Goal: Check status: Check status

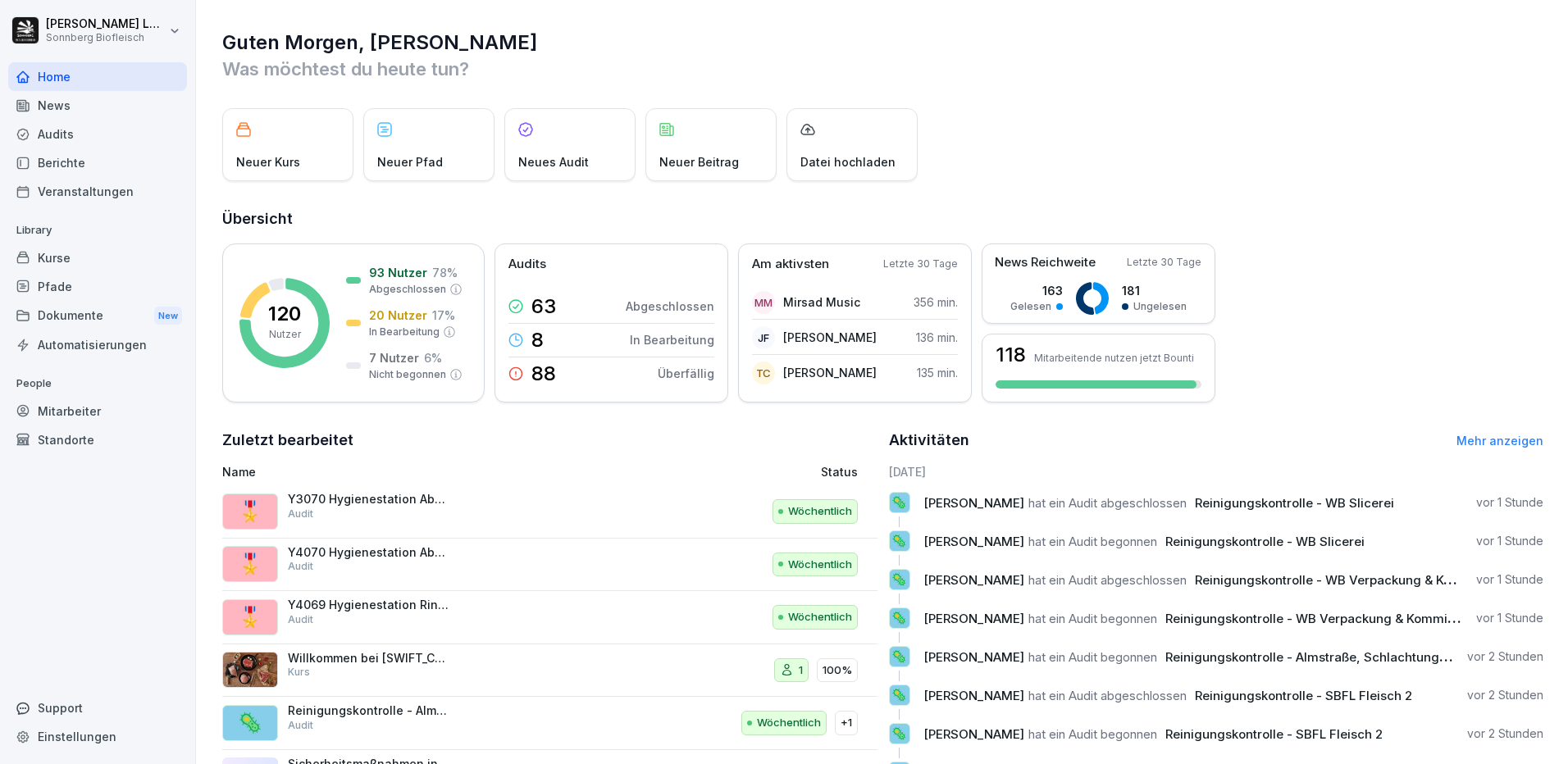
click at [114, 410] on div "Mitarbeiter" at bounding box center [98, 411] width 179 height 29
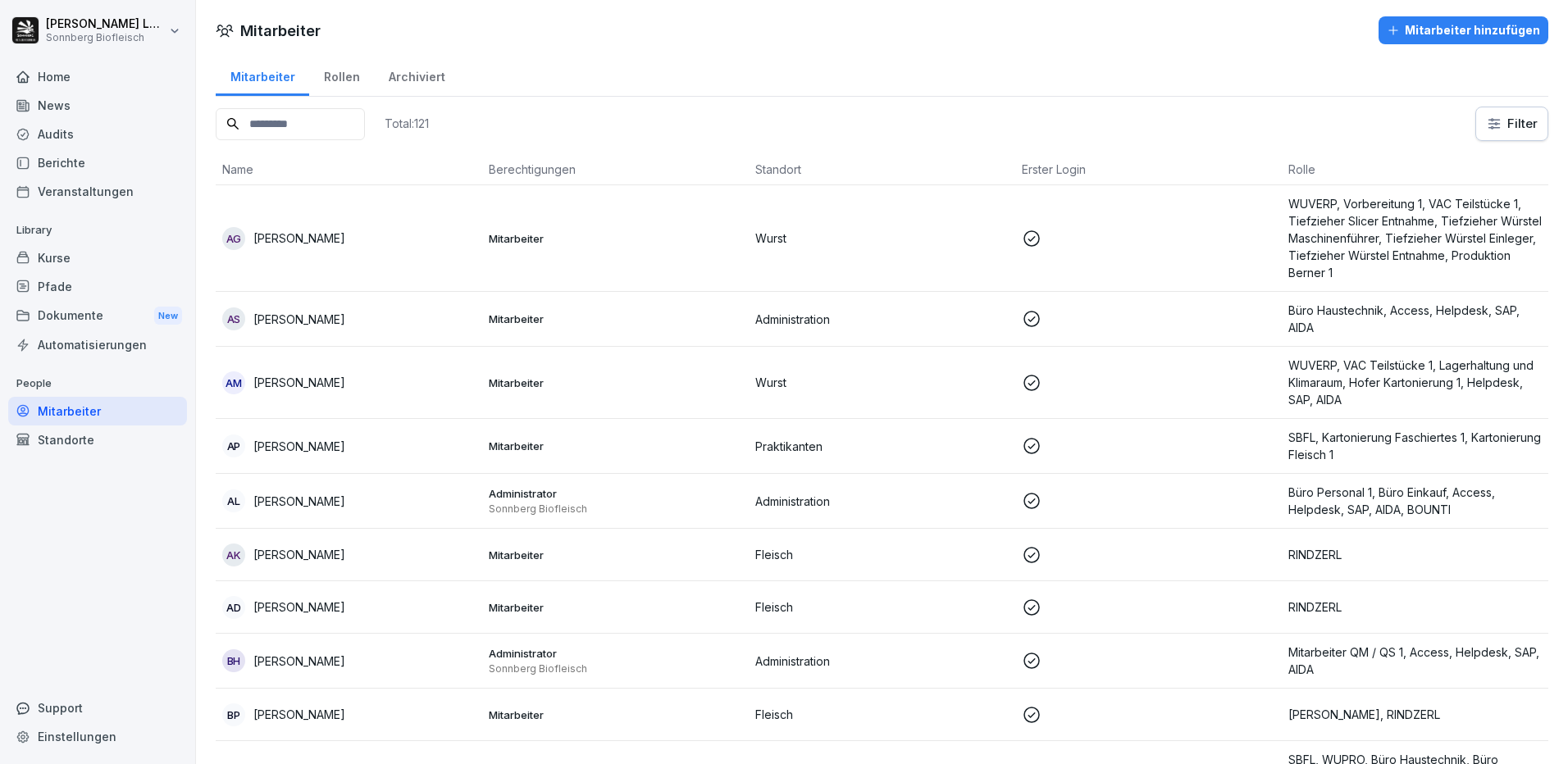
click at [308, 128] on input at bounding box center [291, 123] width 149 height 32
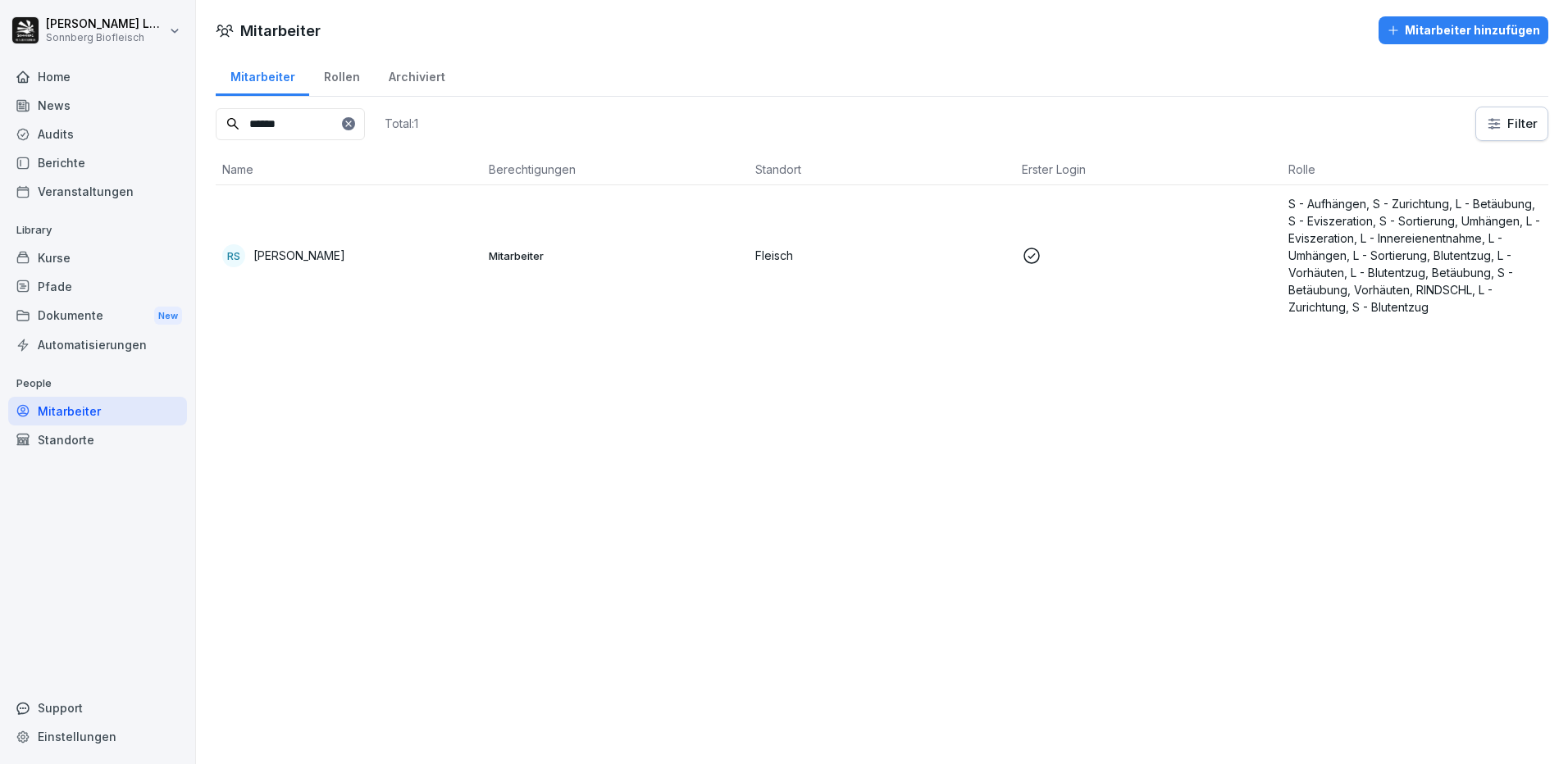
type input "******"
drag, startPoint x: 398, startPoint y: 239, endPoint x: 384, endPoint y: 228, distance: 17.8
click at [384, 228] on td "RS [PERSON_NAME]" at bounding box center [349, 255] width 267 height 141
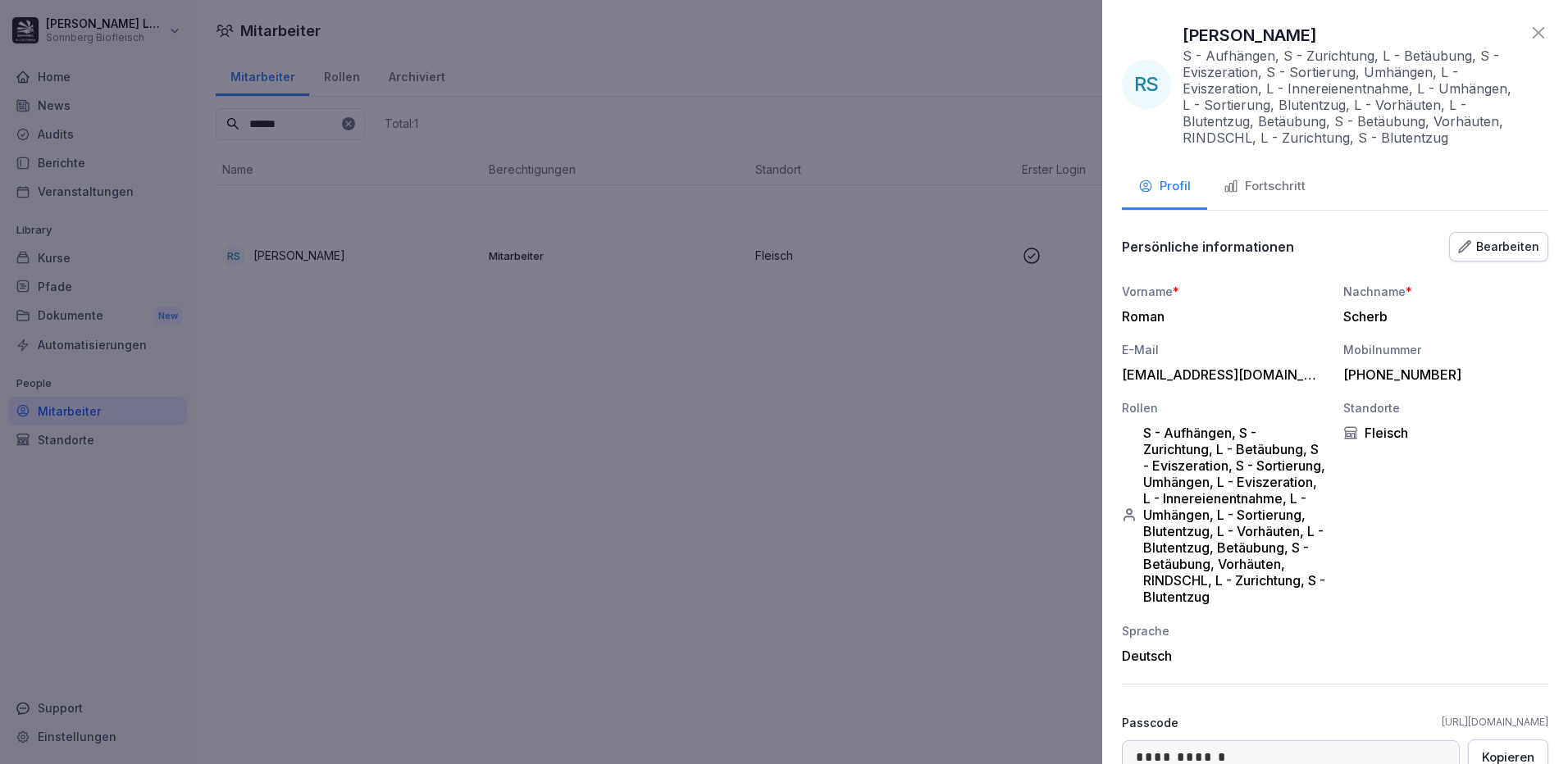
click at [1293, 183] on div "Fortschritt" at bounding box center [1265, 186] width 82 height 19
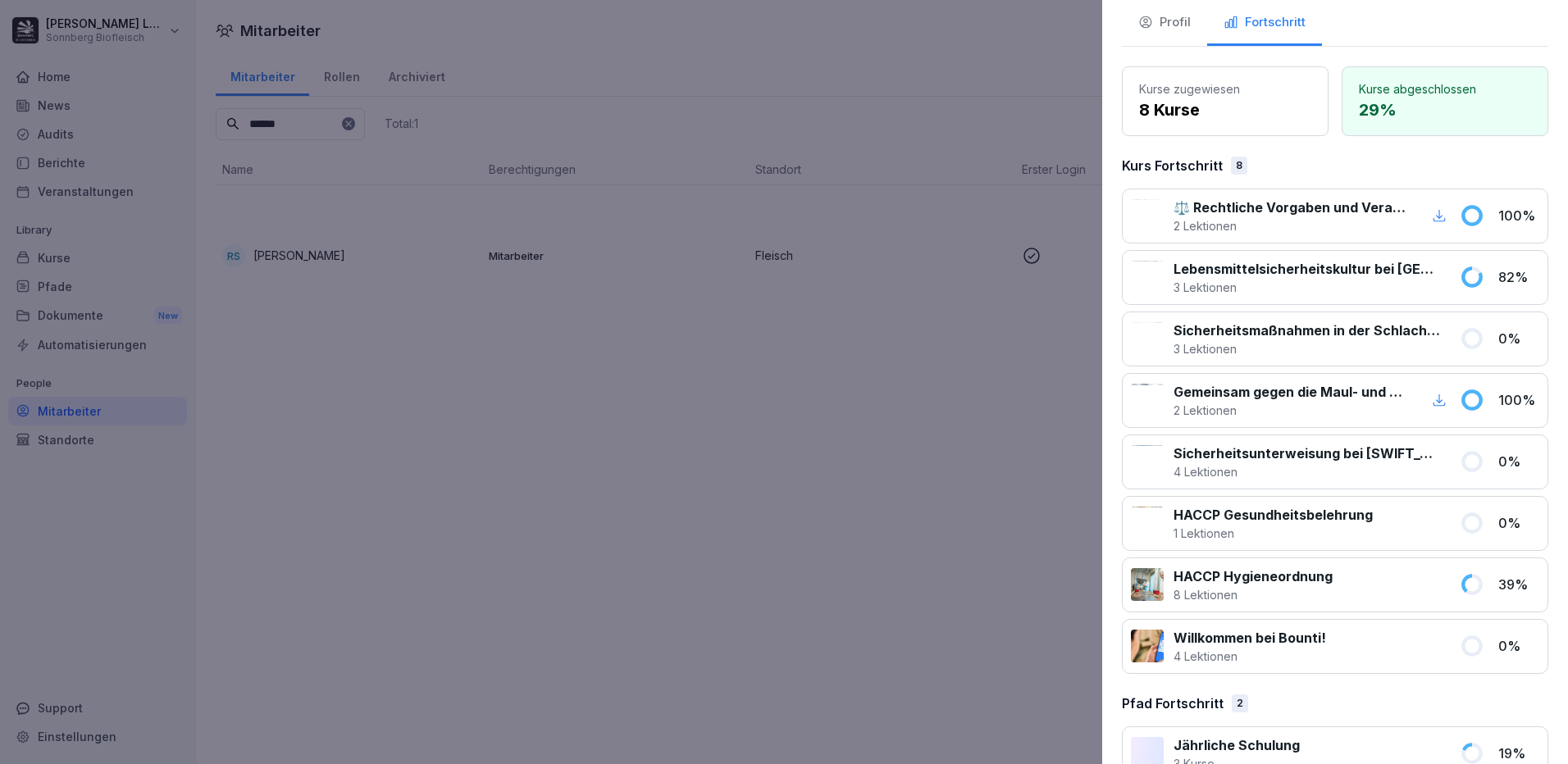
scroll to position [266, 0]
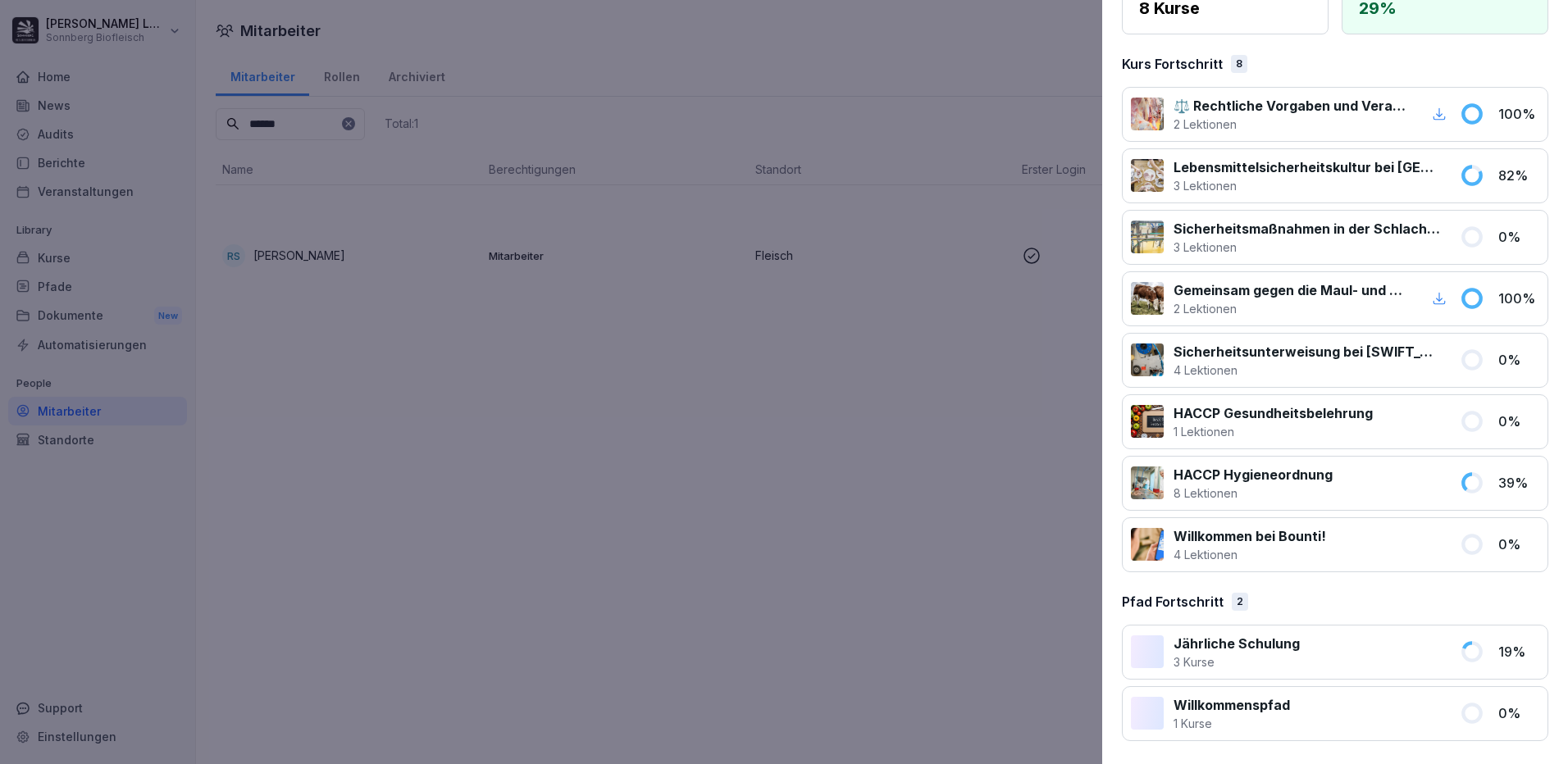
click at [1346, 109] on p "⚖️ Rechtliche Vorgaben und Verantwortung bei der Schlachtung" at bounding box center [1291, 105] width 235 height 20
click at [509, 424] on div at bounding box center [784, 382] width 1568 height 764
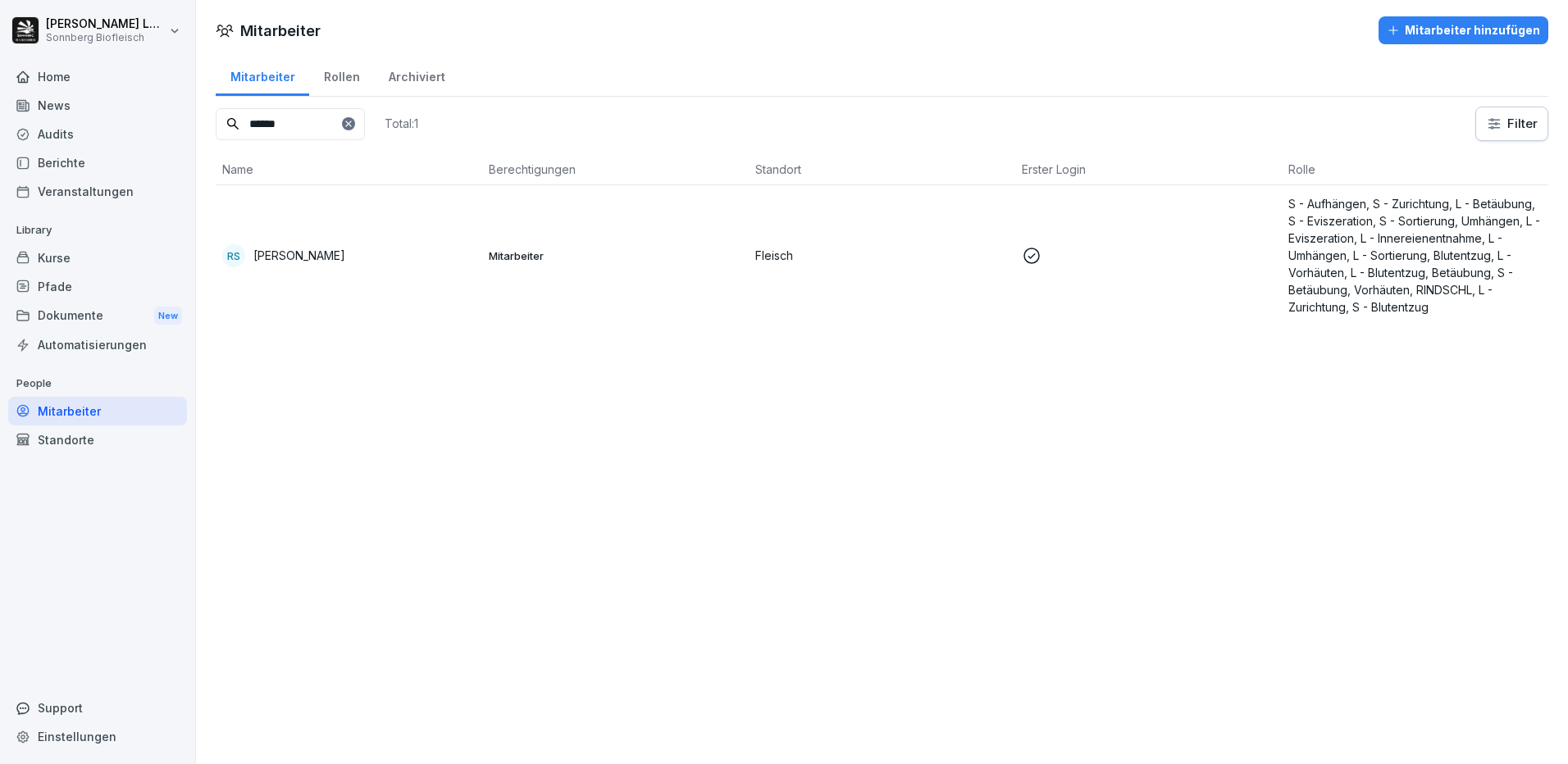
click at [372, 242] on td "RS [PERSON_NAME]" at bounding box center [349, 255] width 267 height 141
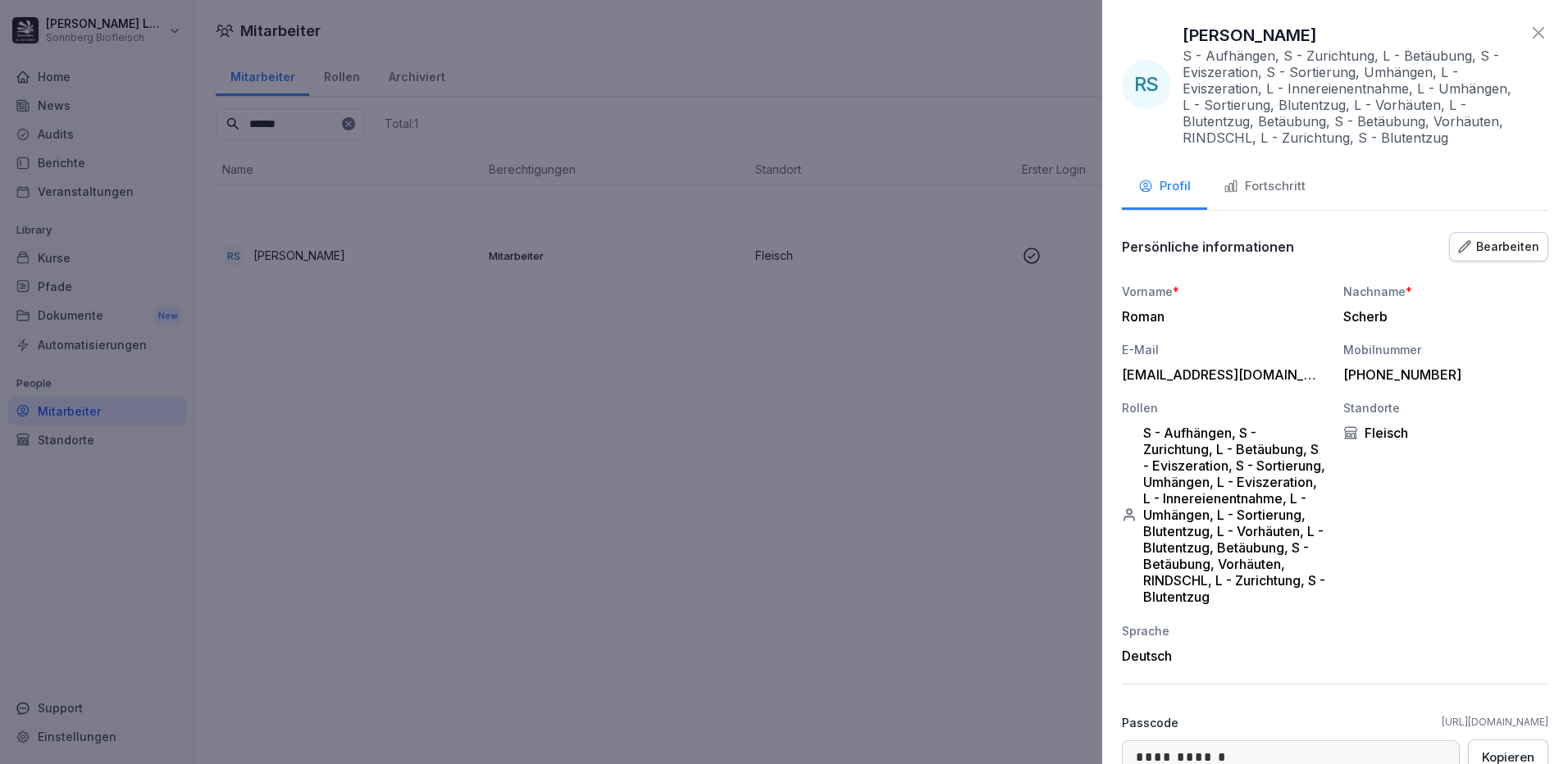
click at [1263, 187] on div "Fortschritt" at bounding box center [1265, 186] width 82 height 19
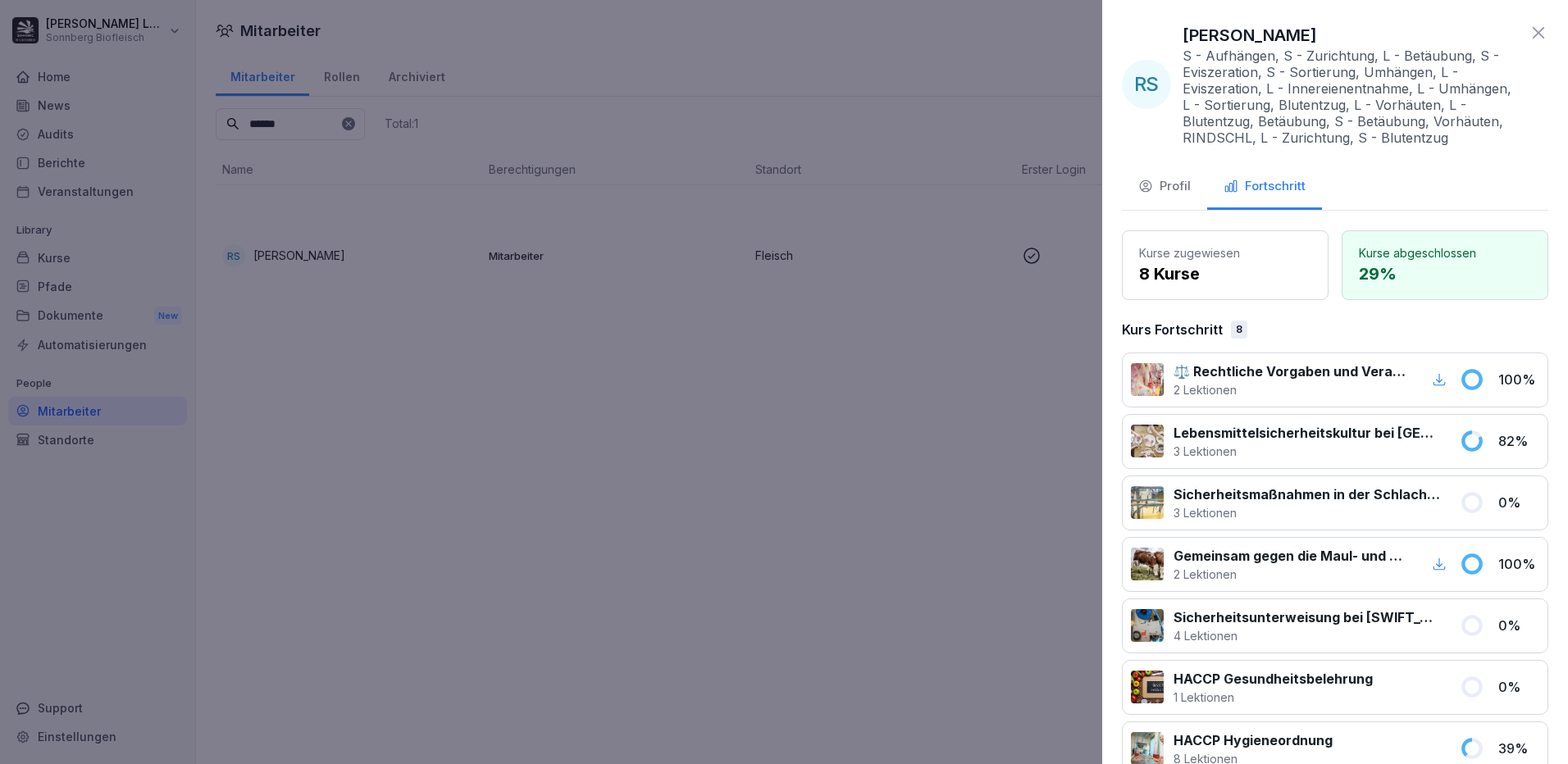
click at [46, 229] on div at bounding box center [784, 382] width 1568 height 764
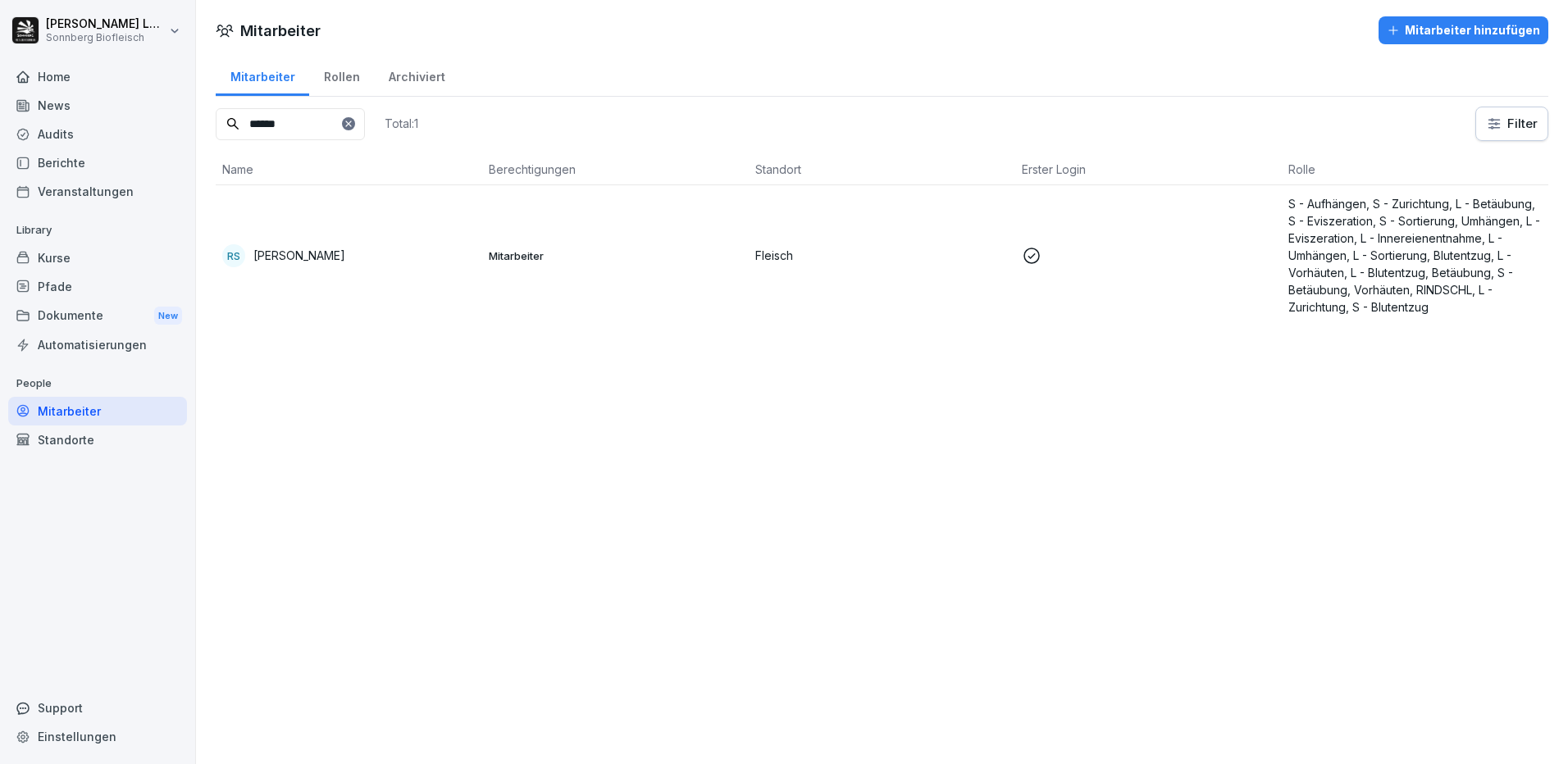
click at [60, 254] on div "Kurse" at bounding box center [98, 258] width 179 height 29
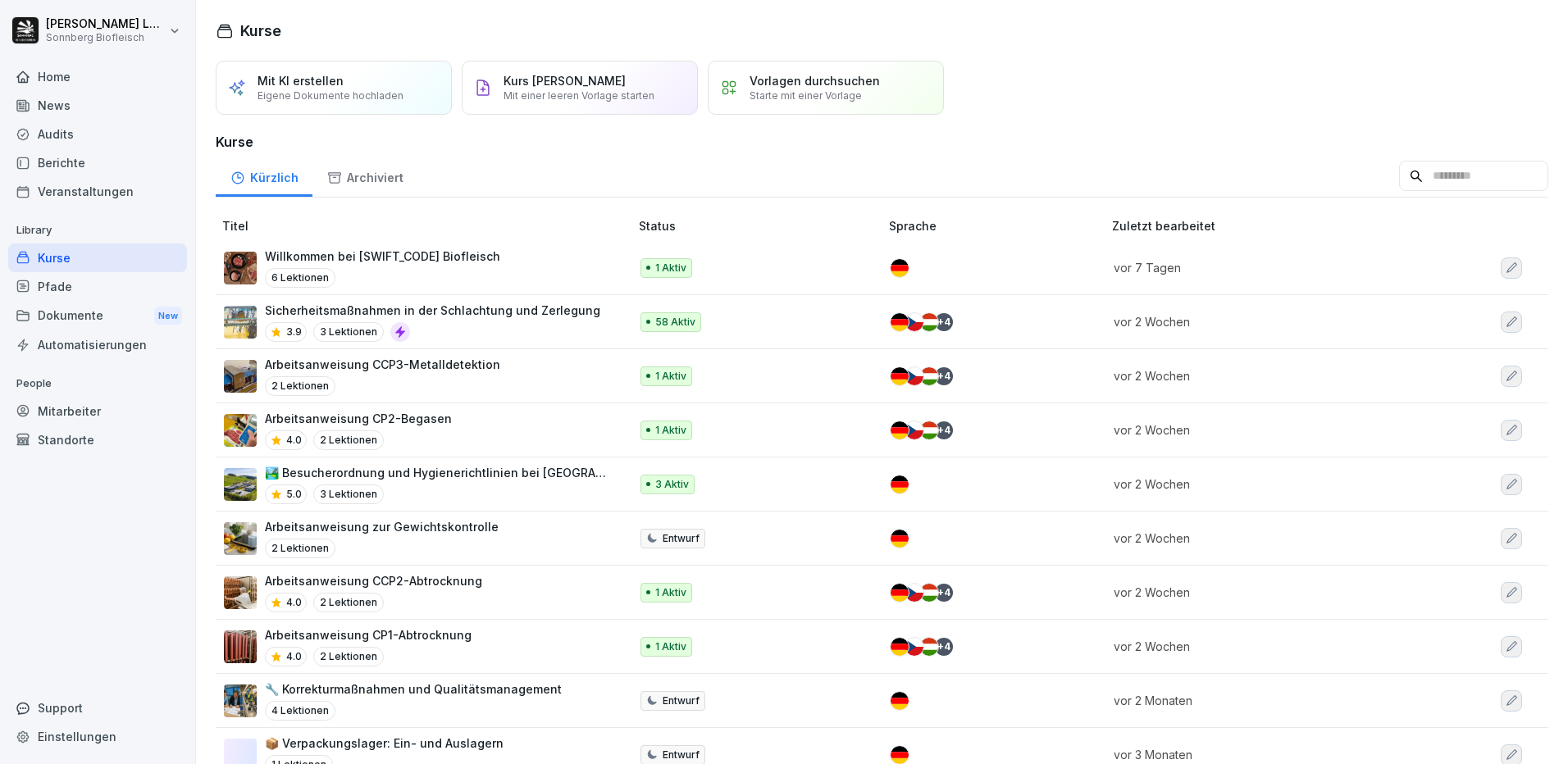
click at [1451, 198] on div "Kürzlich Archiviert" at bounding box center [882, 176] width 1333 height 43
click at [1445, 192] on input at bounding box center [1473, 176] width 149 height 32
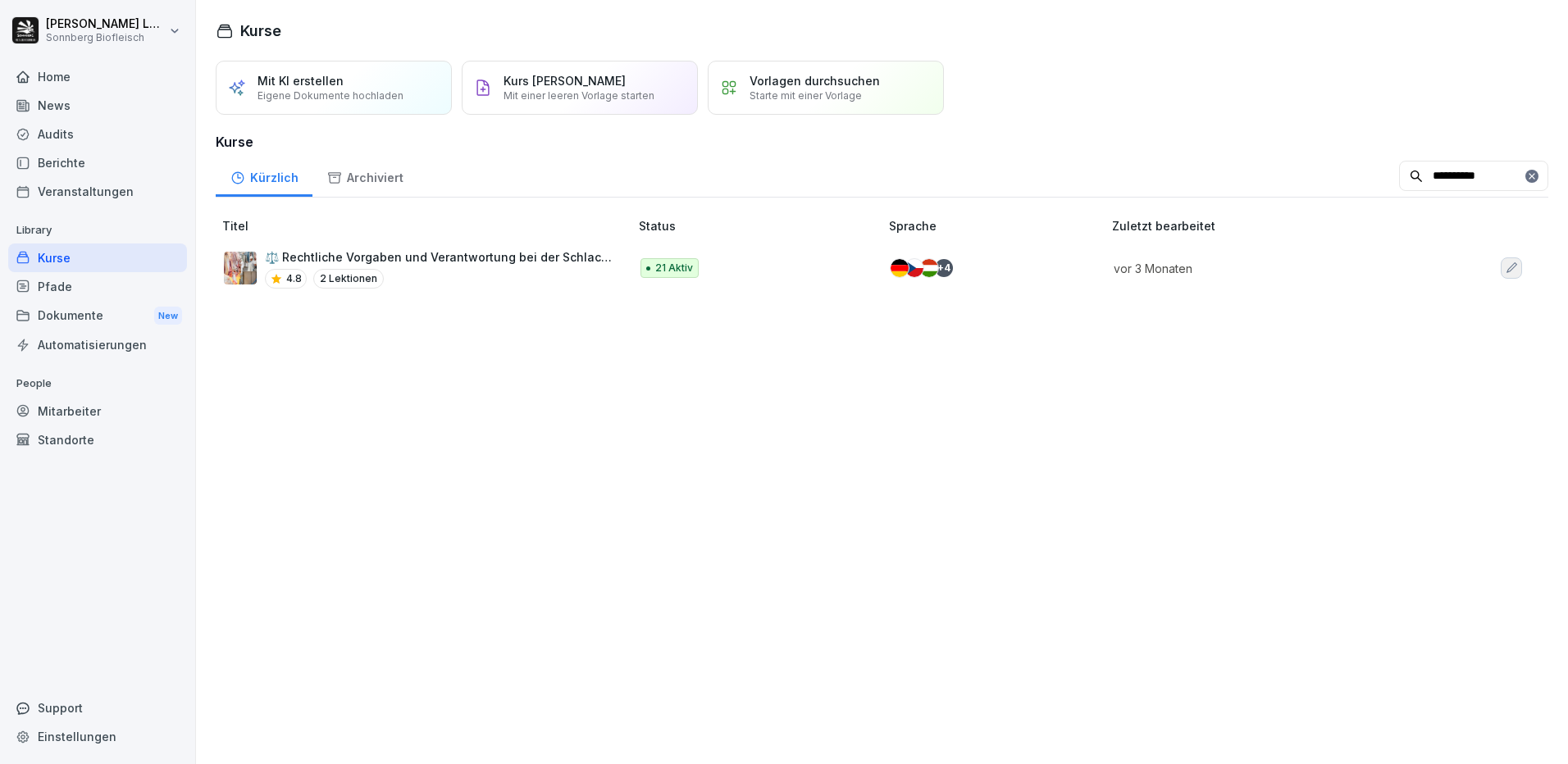
type input "**********"
click at [529, 266] on p "⚖️ Rechtliche Vorgaben und Verantwortung bei der Schlachtung" at bounding box center [439, 257] width 348 height 17
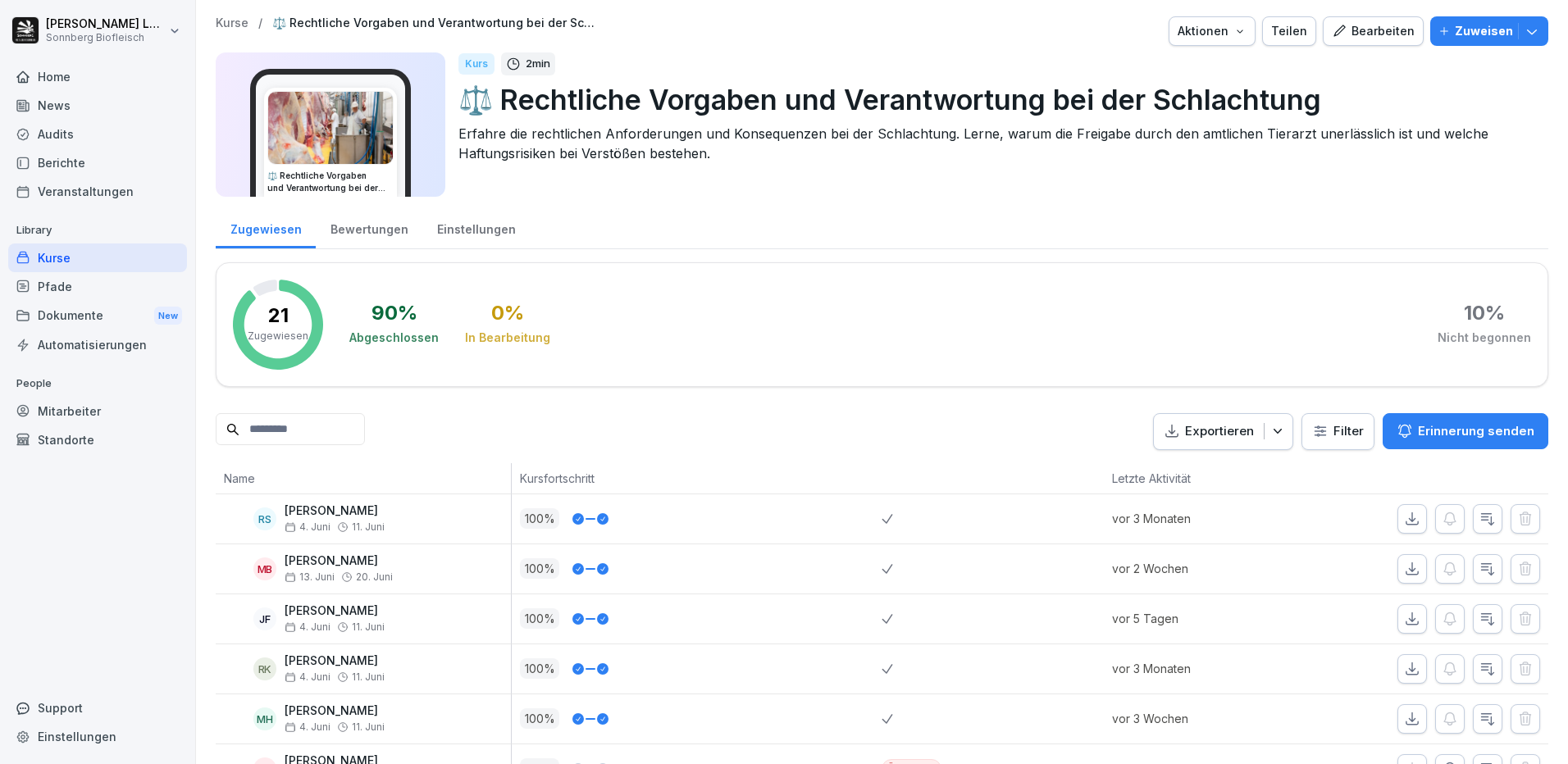
click at [77, 165] on div "Berichte" at bounding box center [98, 163] width 179 height 29
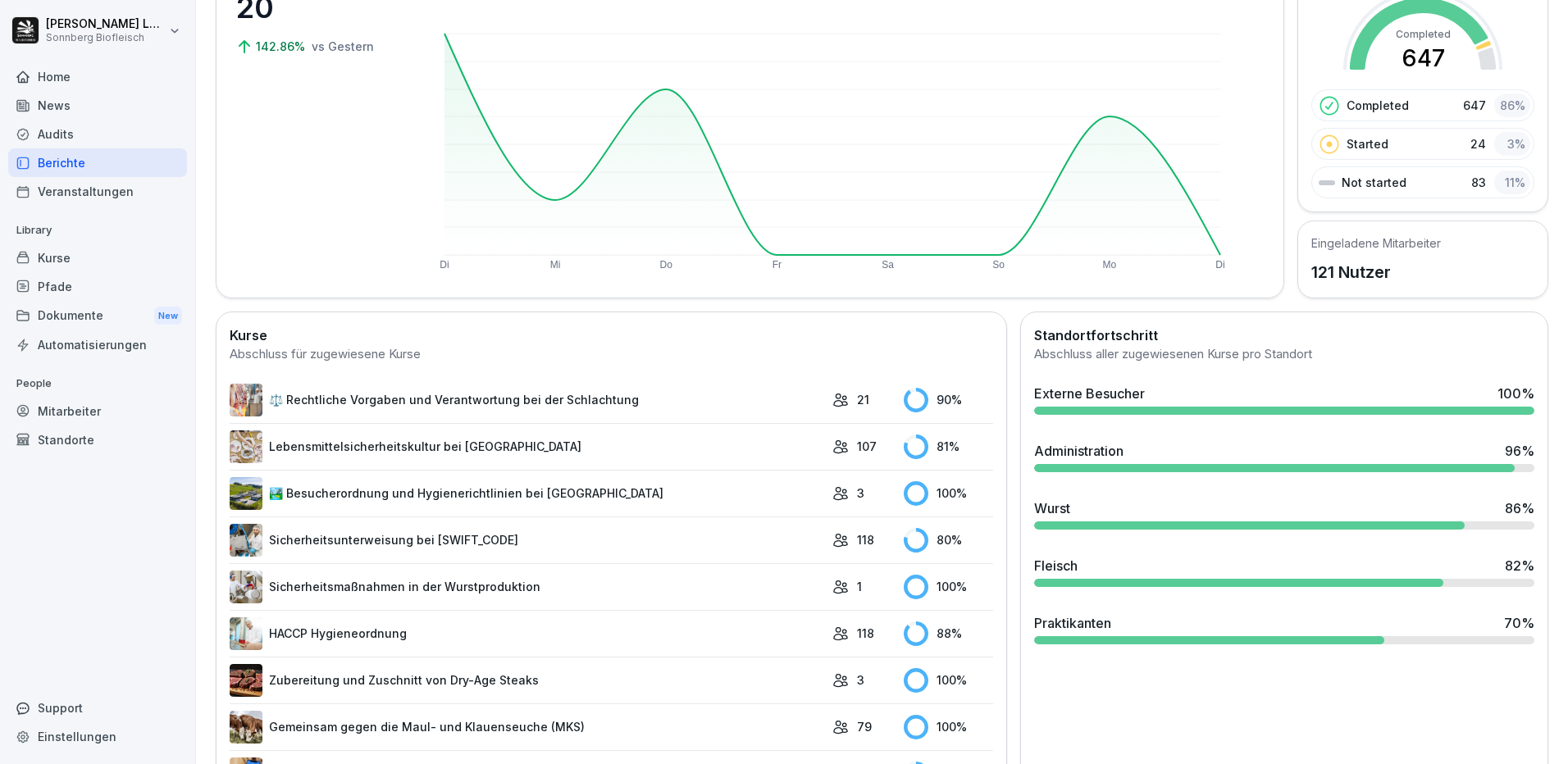
scroll to position [328, 0]
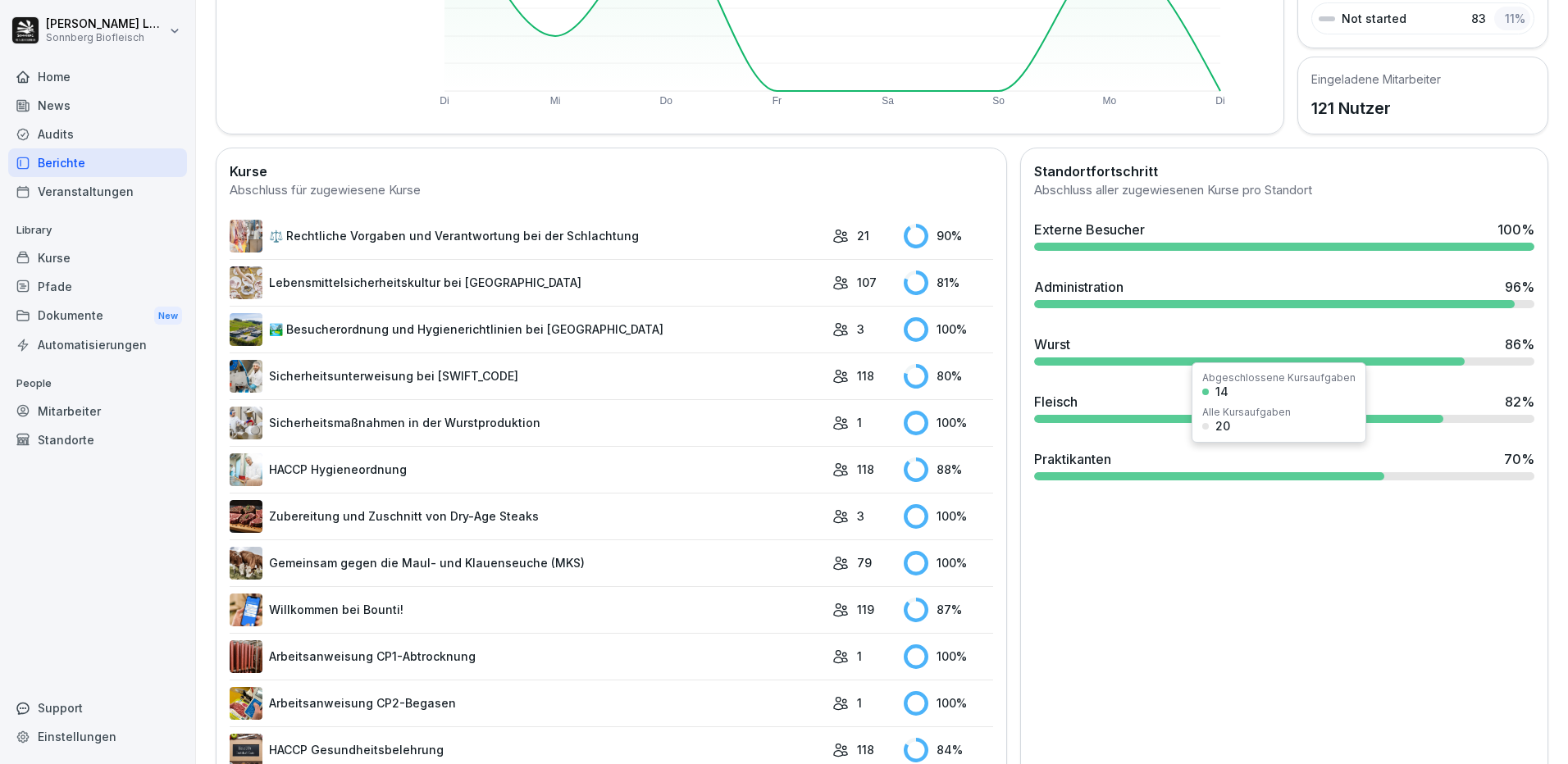
click at [1247, 482] on div "Praktikanten 70 %" at bounding box center [1284, 465] width 513 height 44
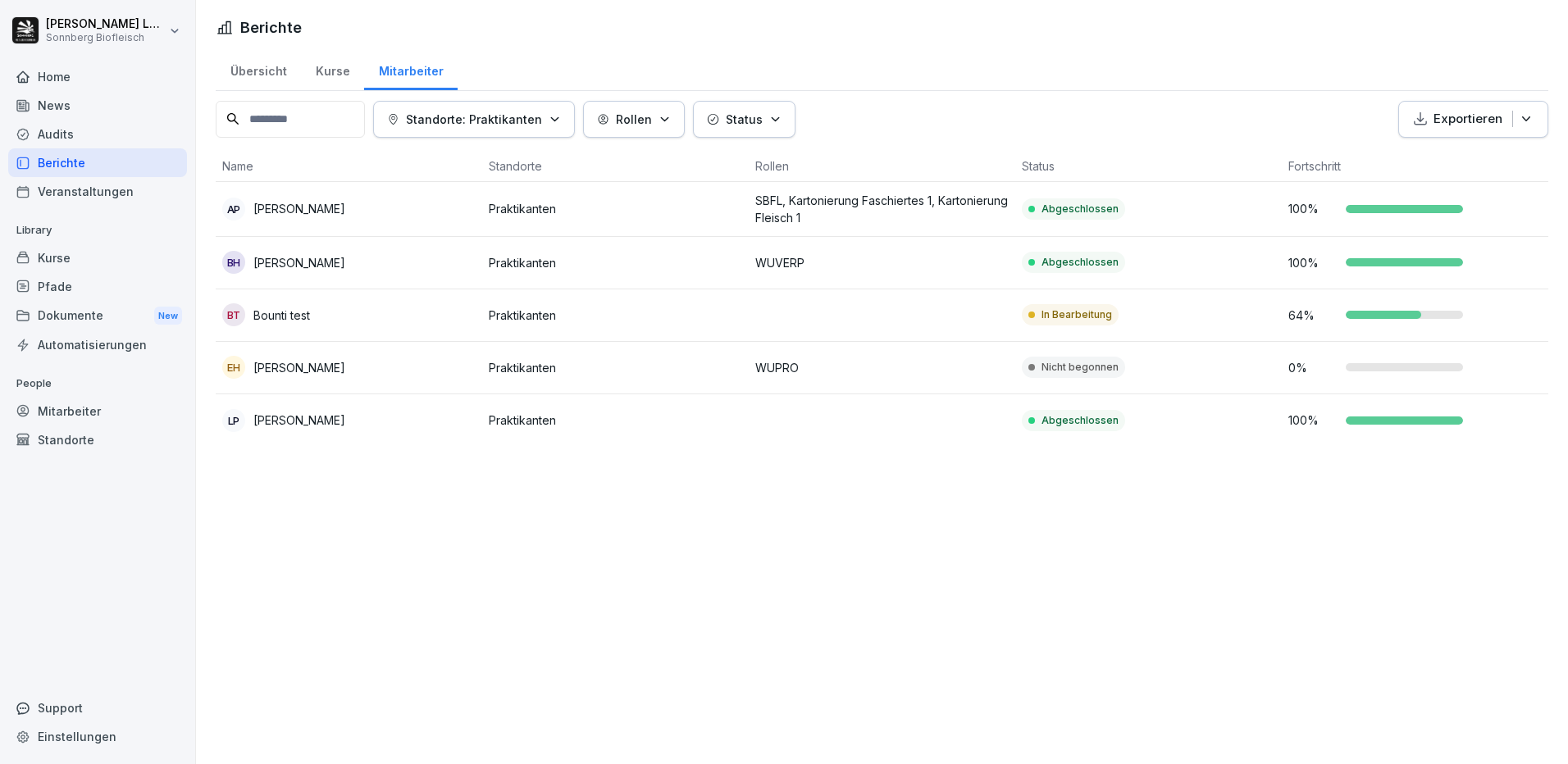
click at [343, 374] on div "EH Elena Haider" at bounding box center [348, 367] width 253 height 23
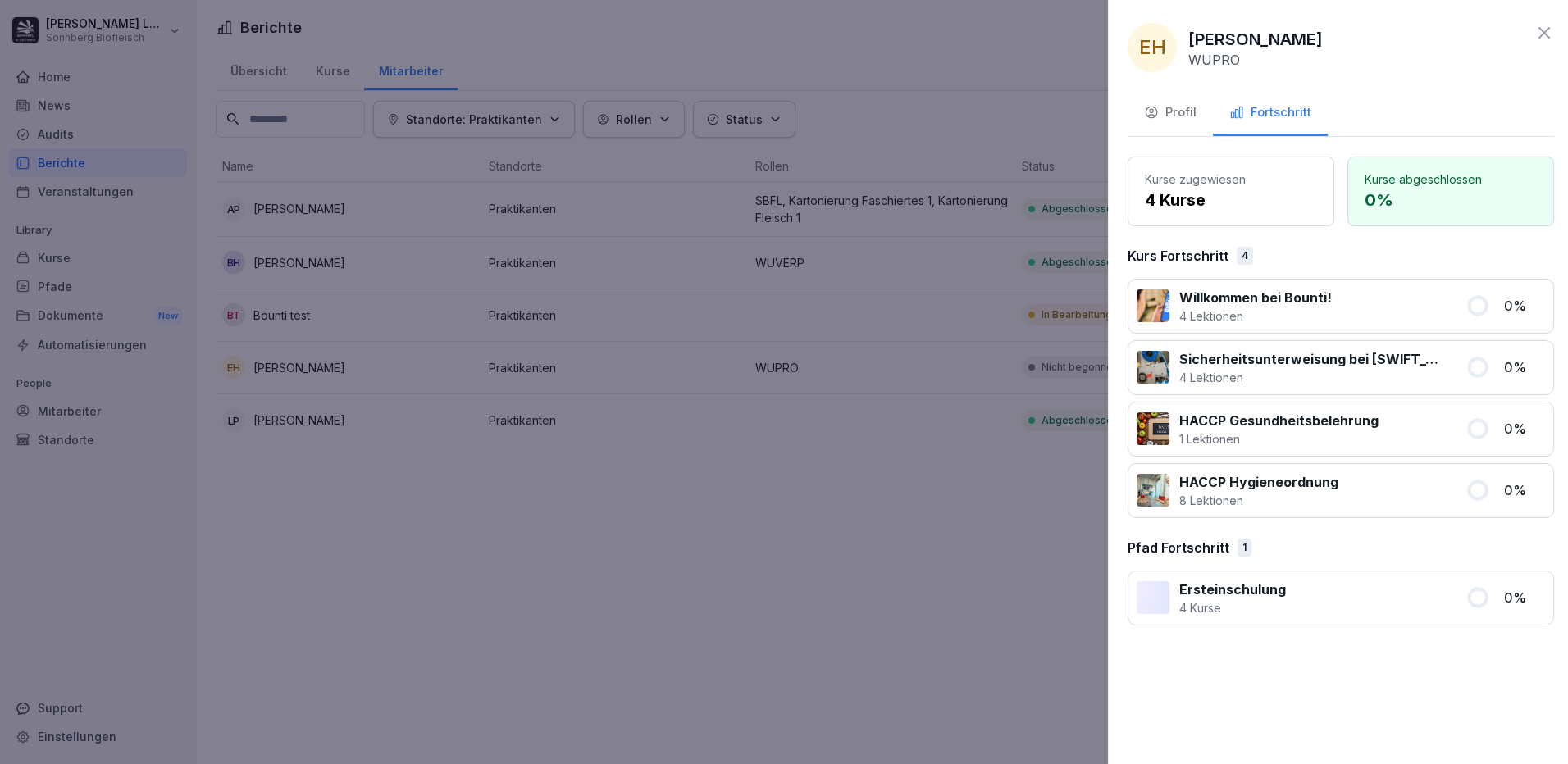
click at [380, 507] on div at bounding box center [784, 382] width 1568 height 764
